Goal: Task Accomplishment & Management: Manage account settings

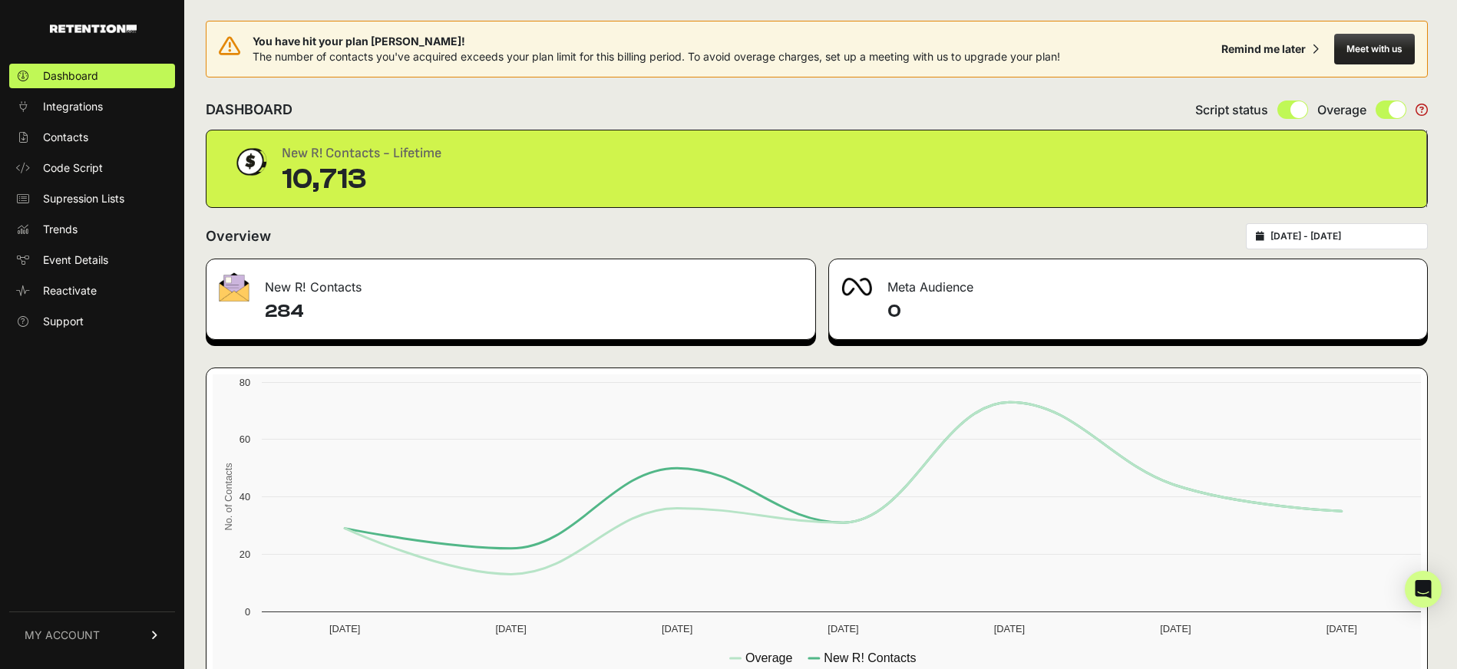
type input "2025-08-21"
type input "2025-08-27"
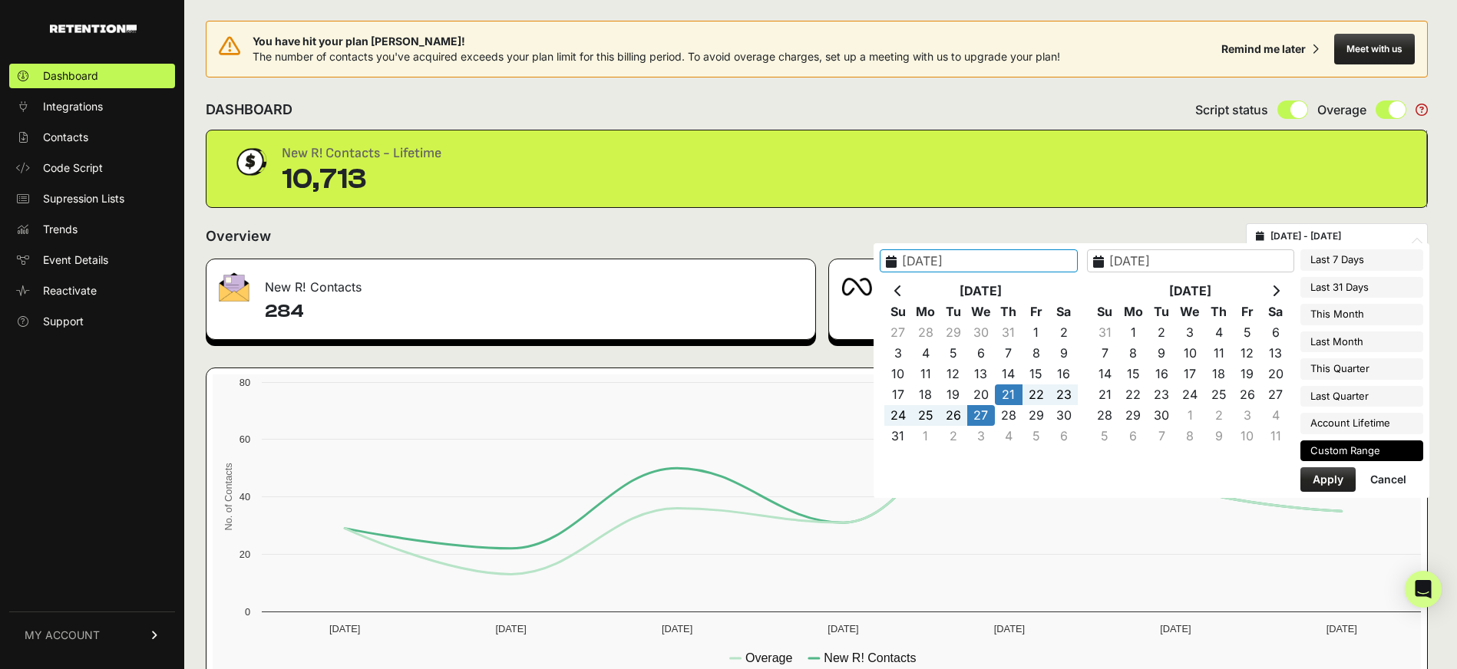
click at [1346, 240] on input "2025-08-21 - 2025-08-27" at bounding box center [1343, 236] width 147 height 12
type input "2025-08-24"
type input "2025-08-30"
type input "2025-07-31"
type input "2025-08-30"
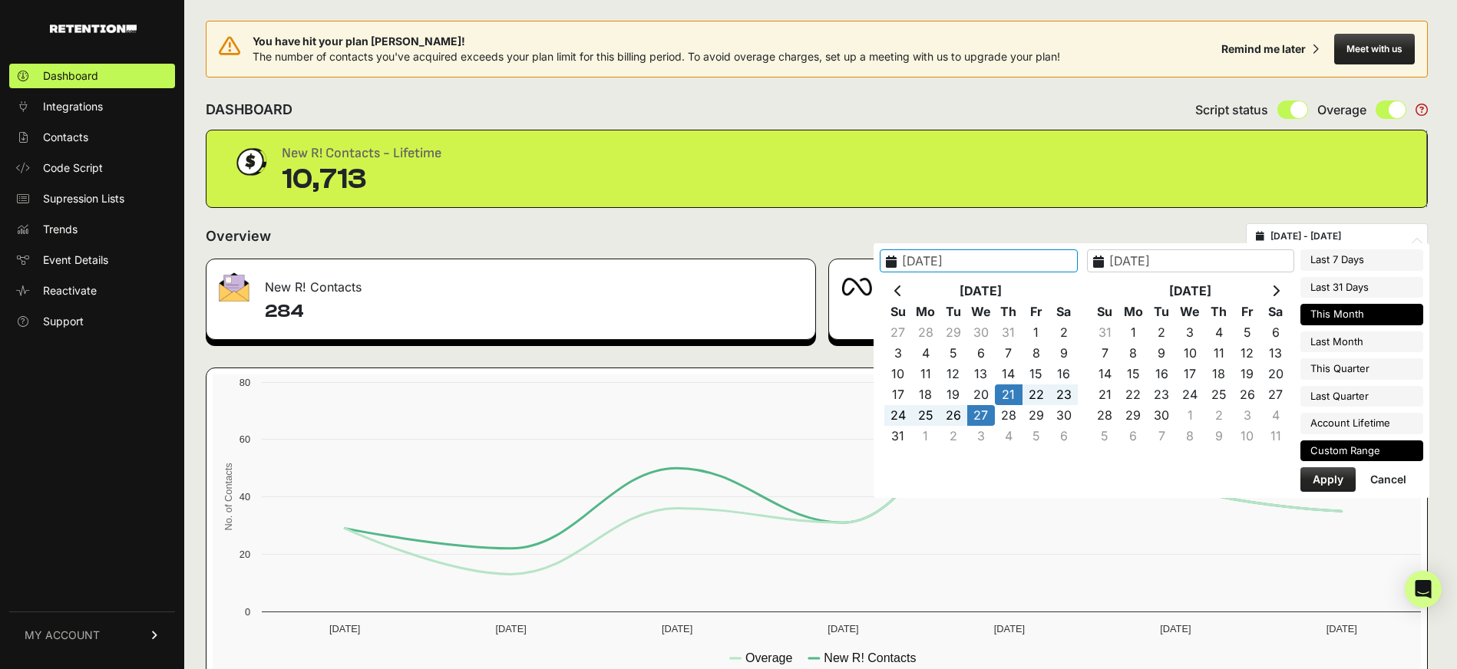
type input "2025-08-01"
type input "2025-08-31"
type input "2025-09-13"
type input "2025-08-27"
type input "2025-08-28"
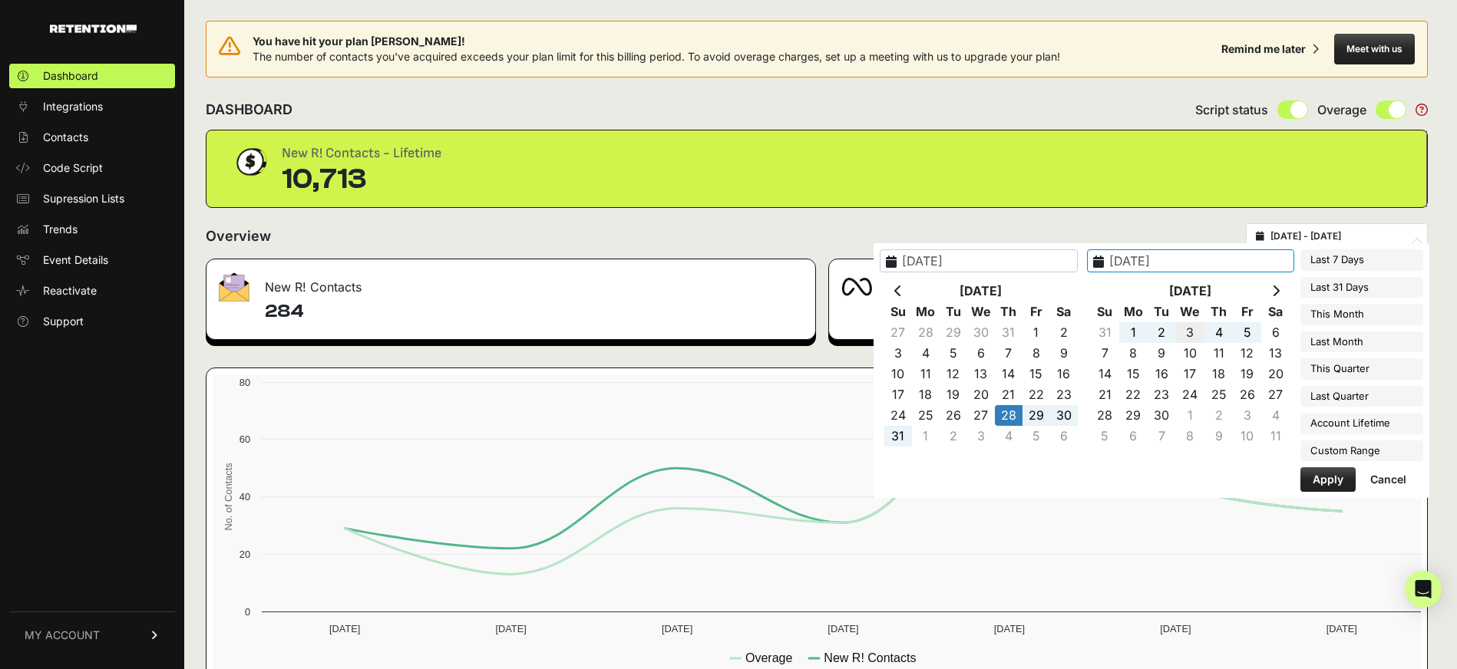
type input "2025-09-03"
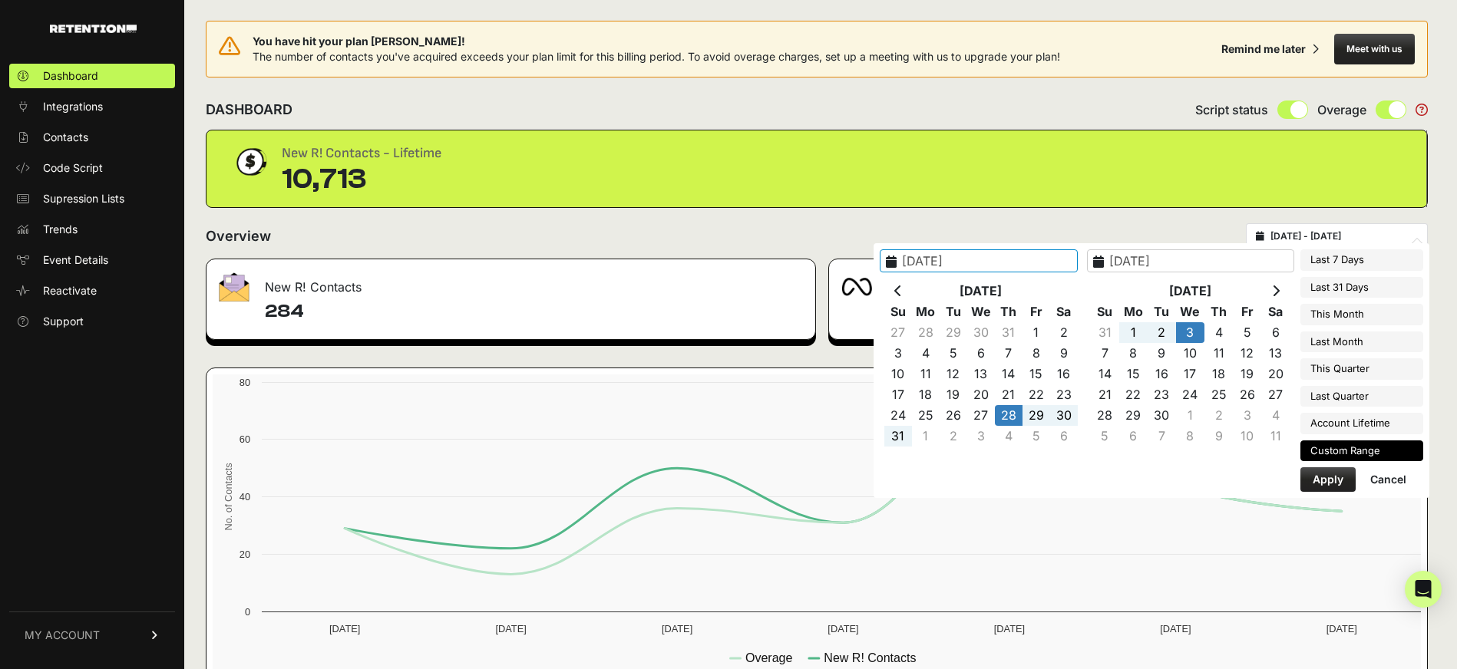
type input "2025-08-28"
click at [1332, 484] on button "Apply" at bounding box center [1327, 479] width 55 height 25
type input "2025-08-28 - 2025-09-03"
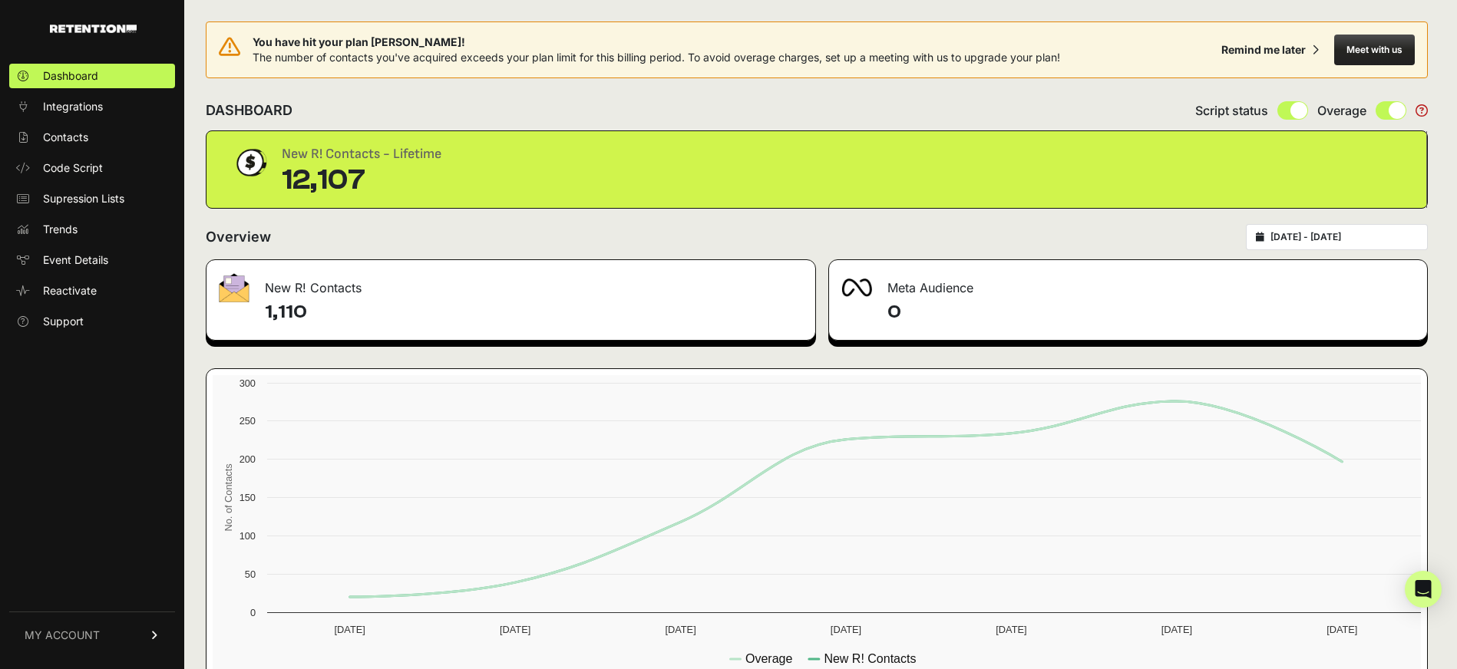
click at [74, 626] on link "MY ACCOUNT" at bounding box center [92, 635] width 166 height 47
click at [91, 634] on link "Sign Out" at bounding box center [92, 646] width 166 height 25
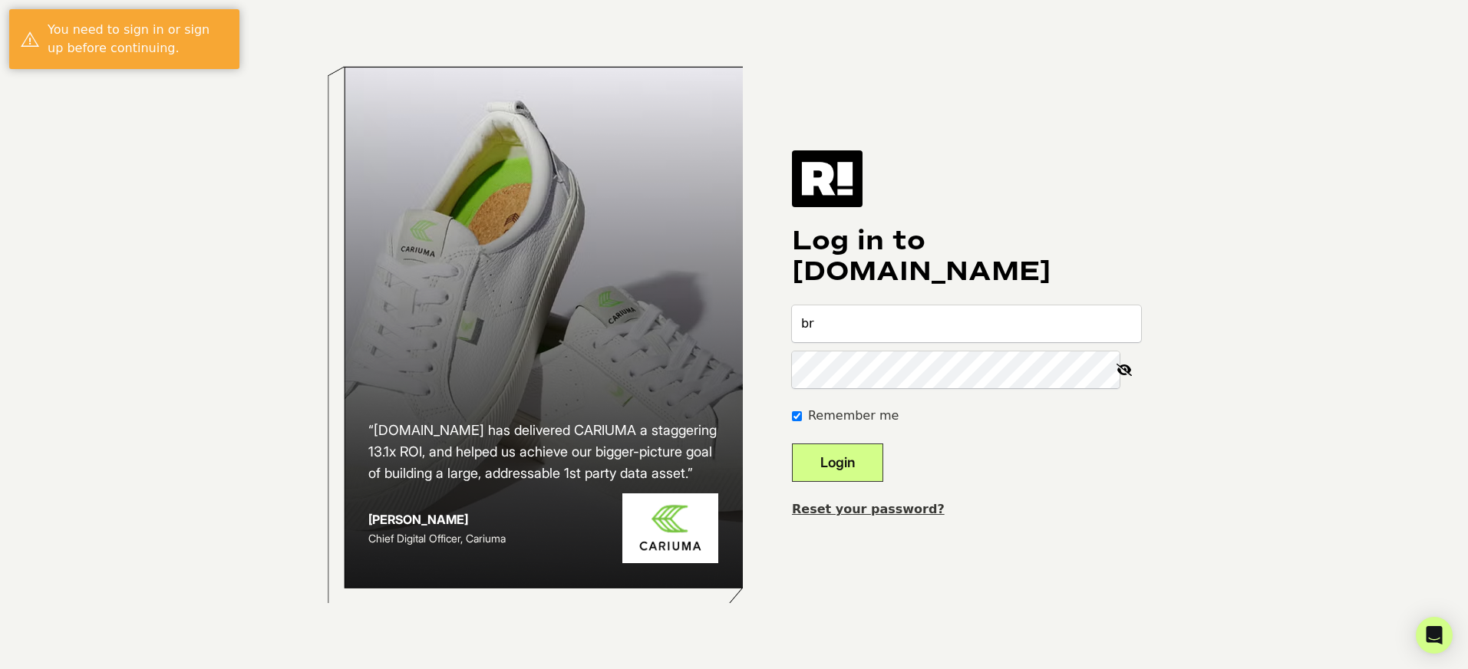
type input "[PERSON_NAME][EMAIL_ADDRESS][DOMAIN_NAME]"
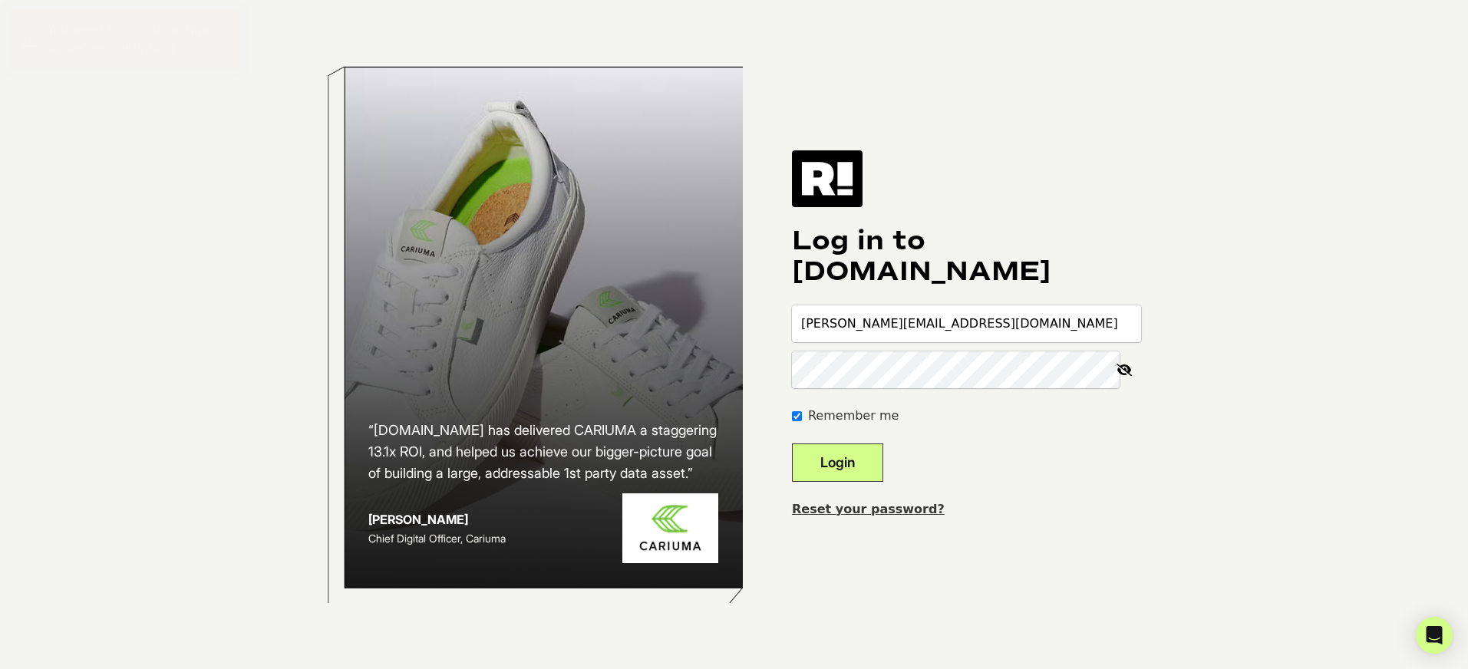
click at [792, 444] on button "Login" at bounding box center [837, 463] width 91 height 38
